Goal: Task Accomplishment & Management: Manage account settings

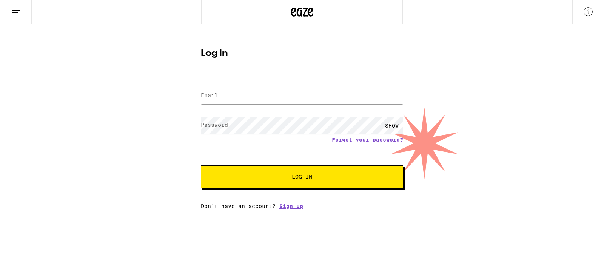
click at [320, 94] on input "Email" at bounding box center [302, 95] width 202 height 17
click at [201, 165] on button "Log In" at bounding box center [302, 176] width 202 height 23
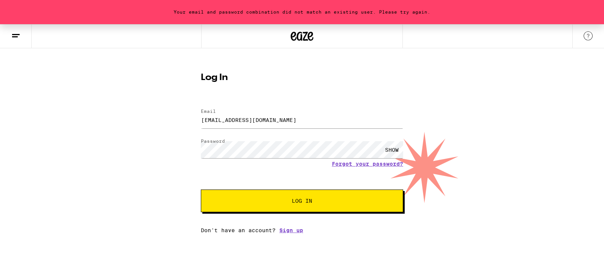
click at [392, 154] on div "SHOW" at bounding box center [391, 149] width 23 height 17
click at [201, 189] on button "Log In" at bounding box center [302, 200] width 202 height 23
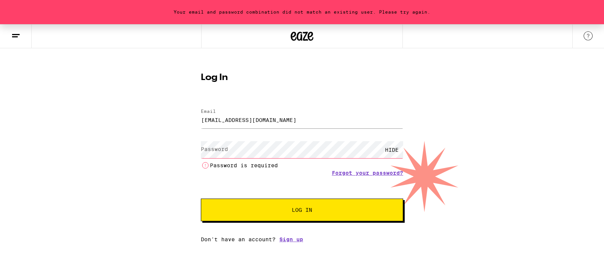
click at [395, 149] on div "HIDE" at bounding box center [391, 149] width 23 height 17
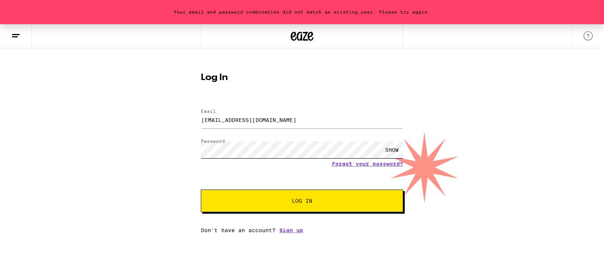
click at [201, 189] on button "Log In" at bounding box center [302, 200] width 202 height 23
click at [299, 119] on input "[EMAIL_ADDRESS][DOMAIN_NAME]" at bounding box center [302, 119] width 202 height 17
type input "[EMAIL_ADDRESS][DOMAIN_NAME]"
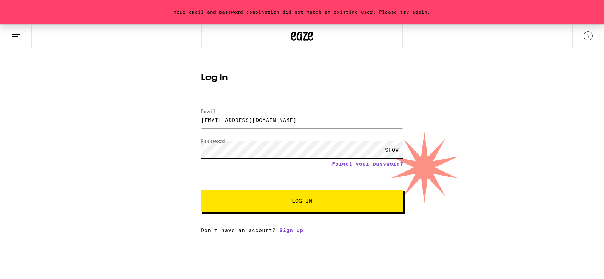
click at [201, 189] on button "Log In" at bounding box center [302, 200] width 202 height 23
